Goal: Task Accomplishment & Management: Manage account settings

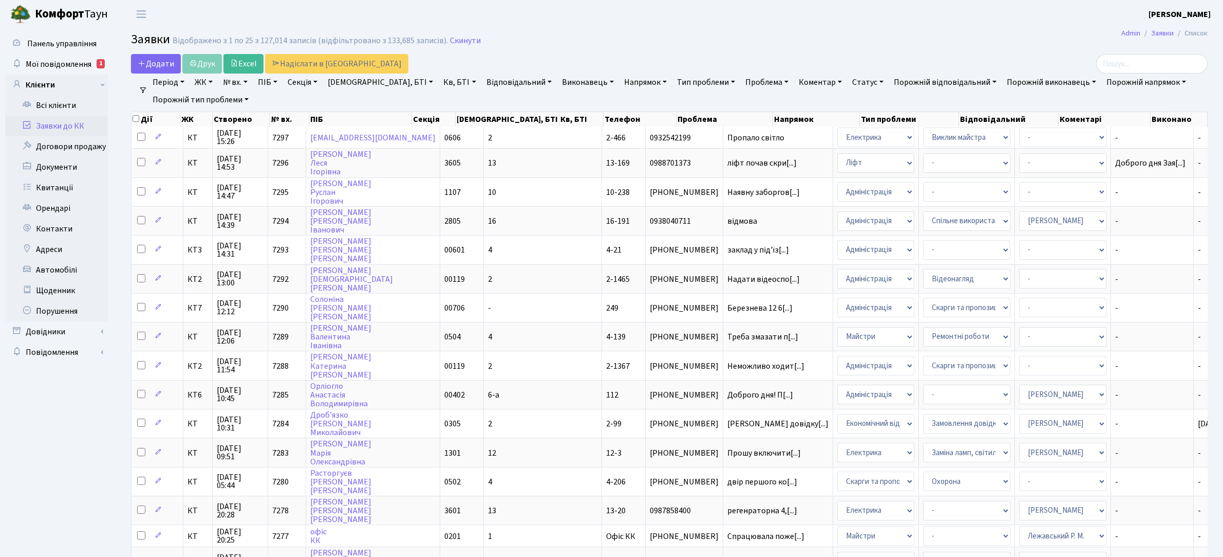
select select "25"
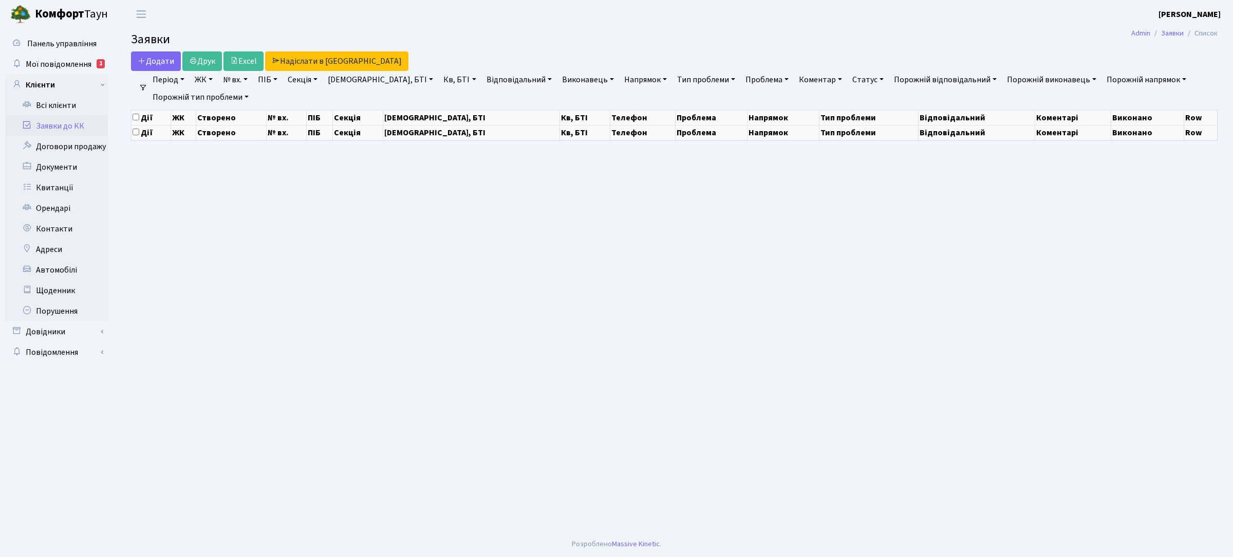
select select "25"
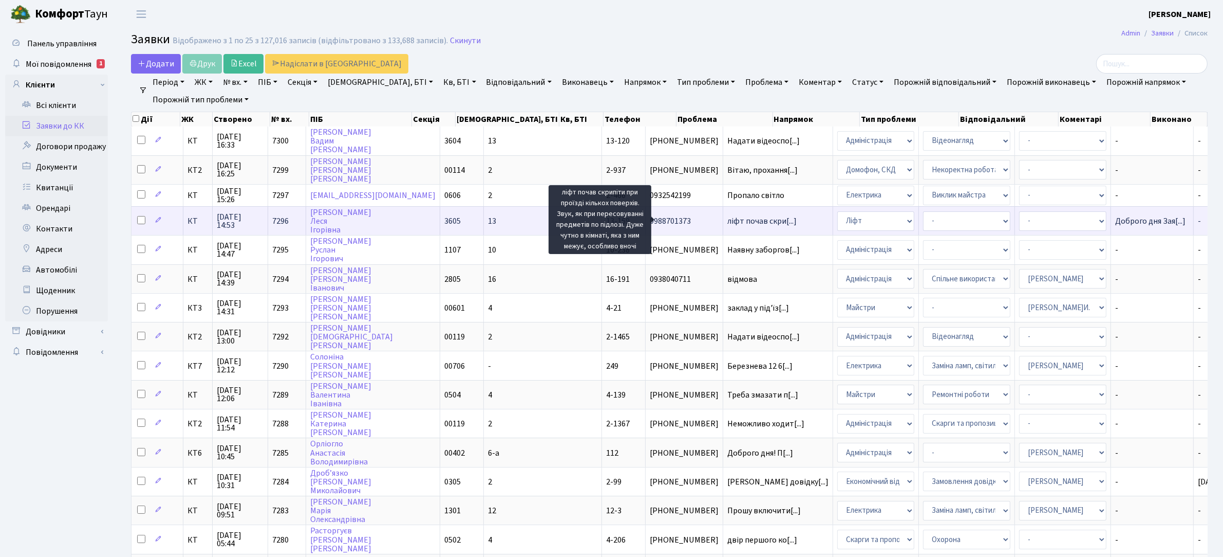
click at [728, 218] on span "ліфт почав скри[...]" at bounding box center [762, 220] width 69 height 11
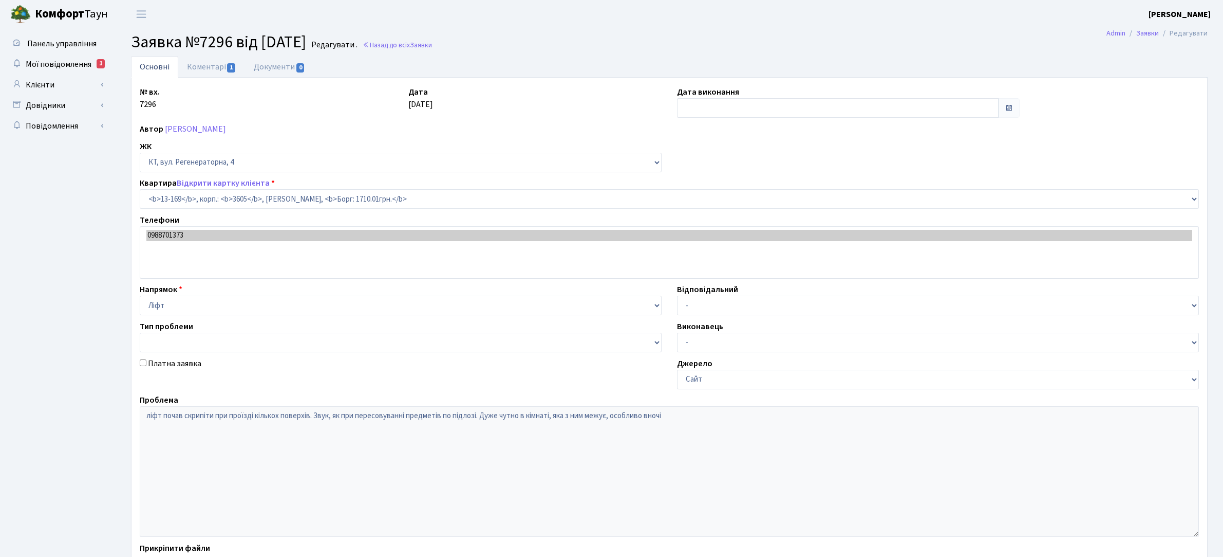
select select "7815"
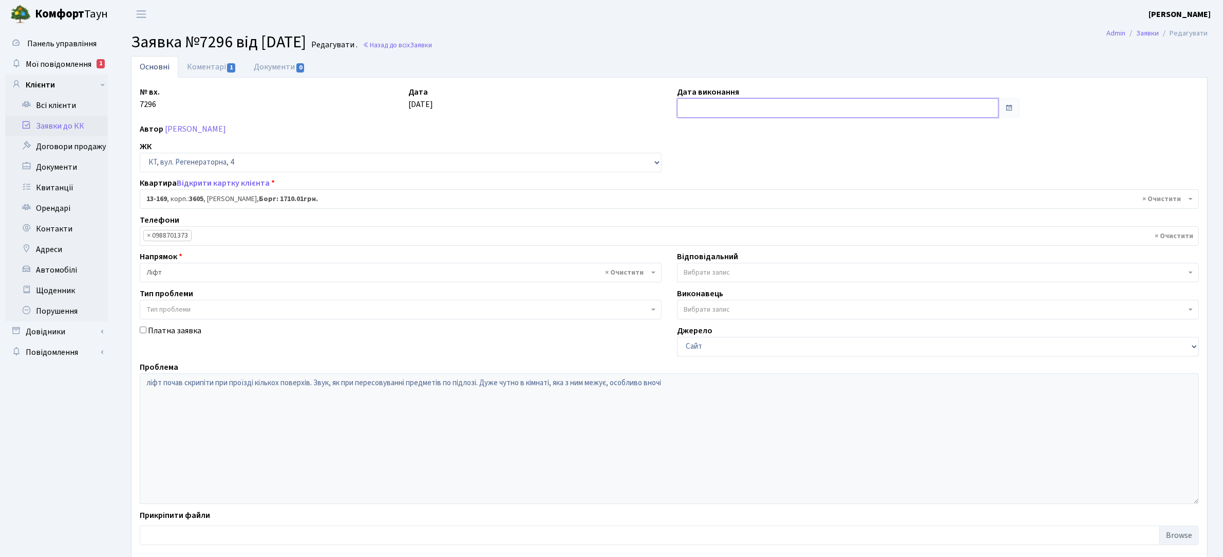
click at [712, 109] on input "text" at bounding box center [838, 108] width 322 height 20
click at [693, 221] on td "25" at bounding box center [687, 221] width 15 height 15
type input "[DATE]"
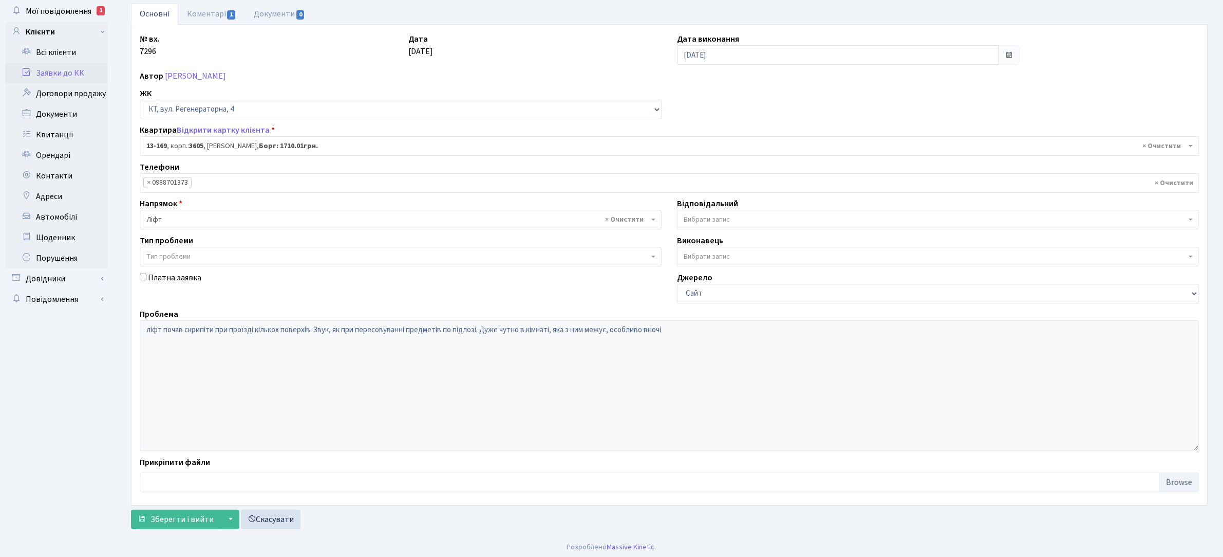
scroll to position [57, 0]
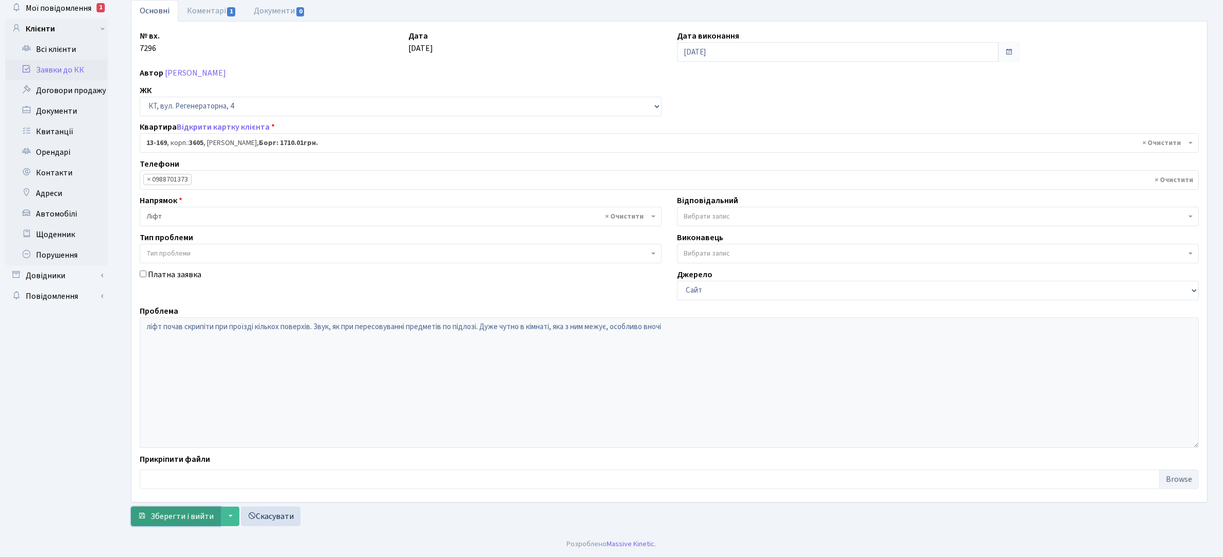
click at [153, 521] on span "Зберегти і вийти" at bounding box center [182, 515] width 63 height 11
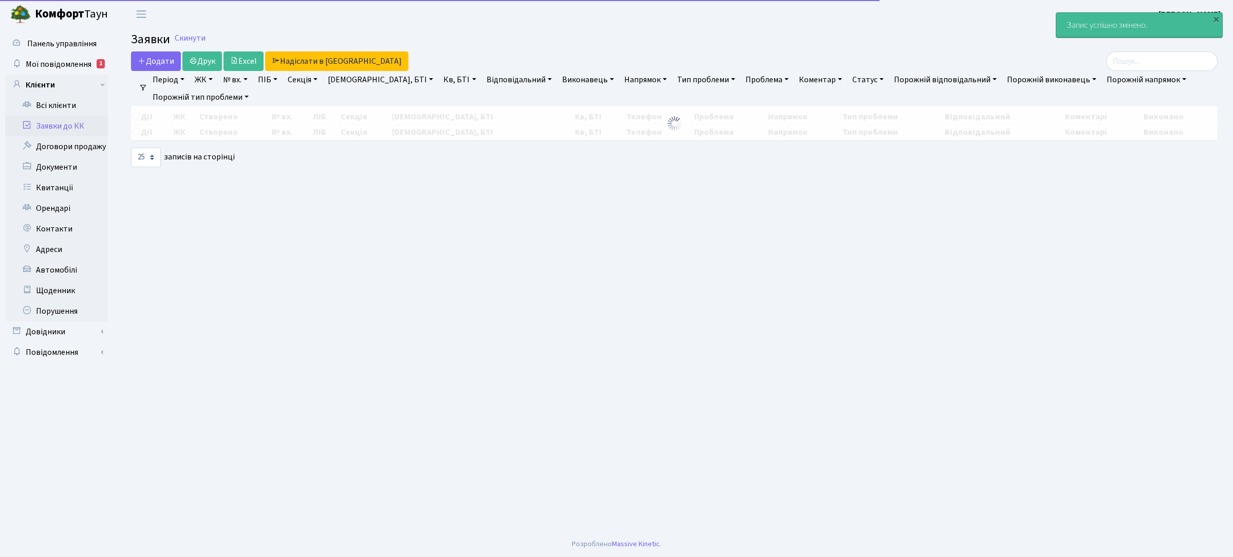
select select "25"
